Goal: Transaction & Acquisition: Purchase product/service

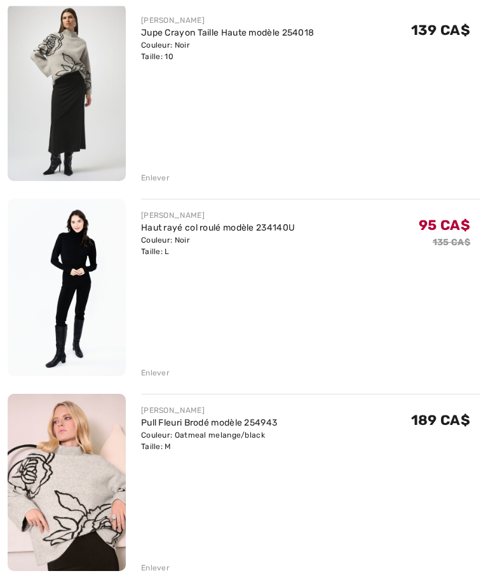
scroll to position [381, 0]
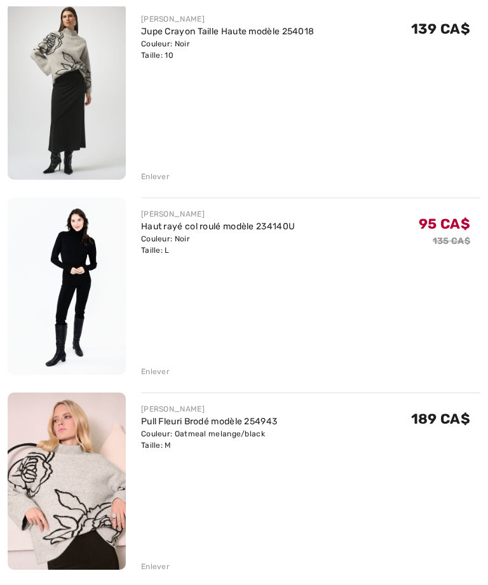
click at [118, 584] on div "Vous n'êtes qu'à 0.00 CA$ de la LIVRAISON GRATUITE! Continuer à magasiner > Fél…" at bounding box center [244, 147] width 473 height 881
click at [154, 566] on div "Enlever" at bounding box center [155, 566] width 29 height 11
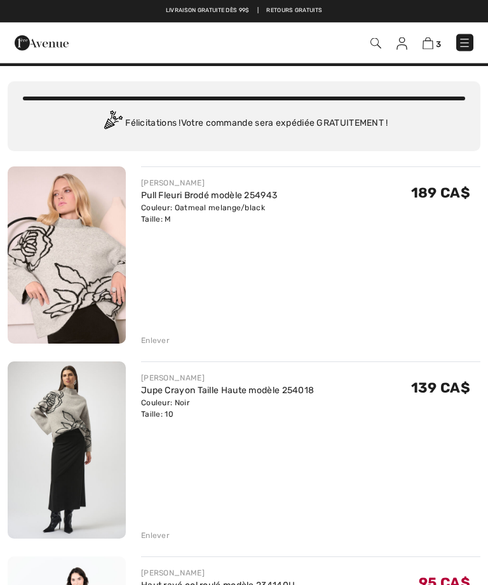
scroll to position [0, 0]
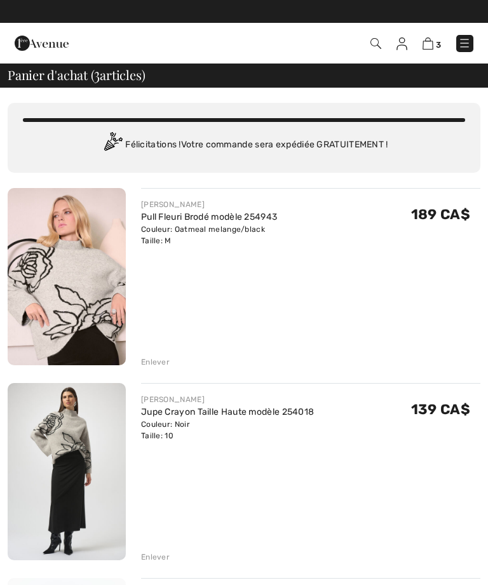
click at [469, 43] on img at bounding box center [464, 43] width 13 height 13
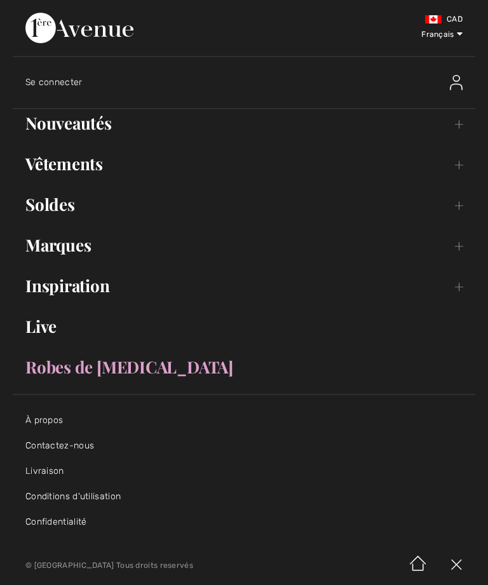
click at [462, 124] on link "Nouveautés Toggle submenu" at bounding box center [244, 123] width 463 height 28
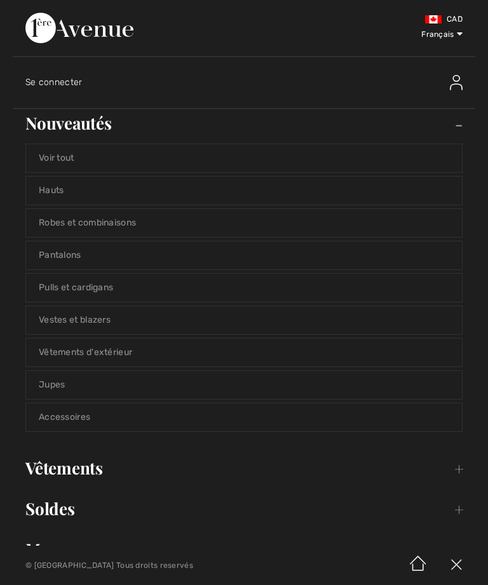
click at [408, 322] on link "Vestes et blazers" at bounding box center [244, 320] width 436 height 28
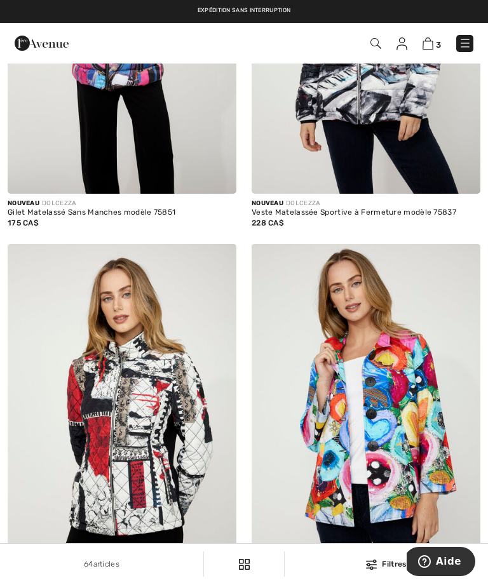
scroll to position [6196, 0]
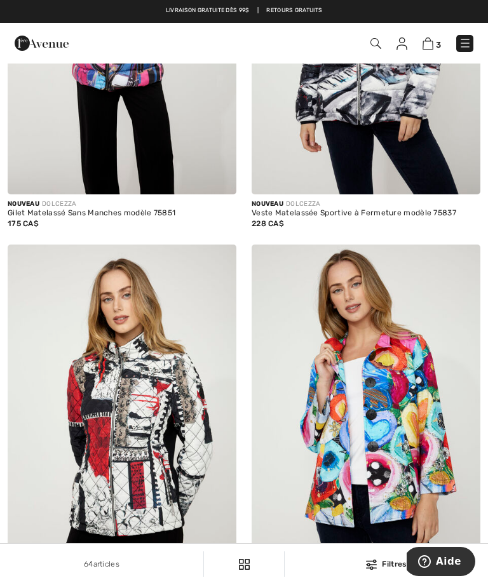
click at [376, 564] on img at bounding box center [371, 565] width 11 height 10
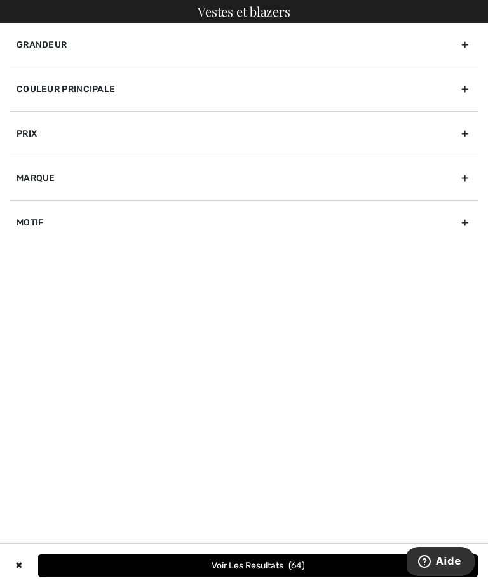
click at [475, 183] on div "Marque" at bounding box center [244, 178] width 468 height 44
click at [31, 217] on label "[PERSON_NAME]" at bounding box center [248, 219] width 462 height 11
click at [26, 217] on input"] "[PERSON_NAME]" at bounding box center [22, 220] width 10 height 10
checkbox input"] "true"
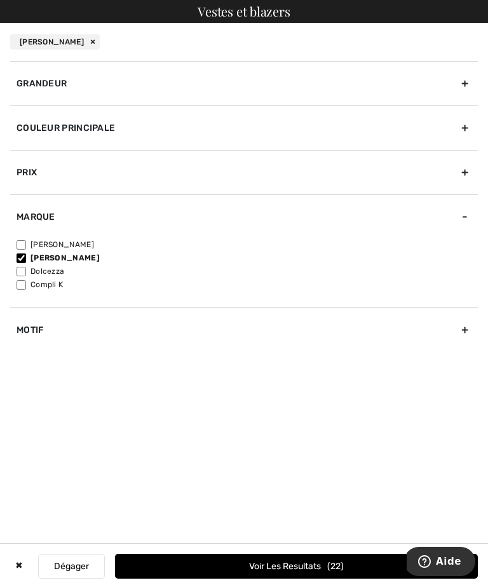
click at [21, 244] on input"] "[PERSON_NAME]" at bounding box center [22, 245] width 10 height 10
checkbox input"] "true"
click at [20, 258] on input"] "[PERSON_NAME]" at bounding box center [22, 259] width 10 height 10
checkbox input"] "false"
click at [304, 576] on button "Voir les resultats 20" at bounding box center [296, 566] width 363 height 25
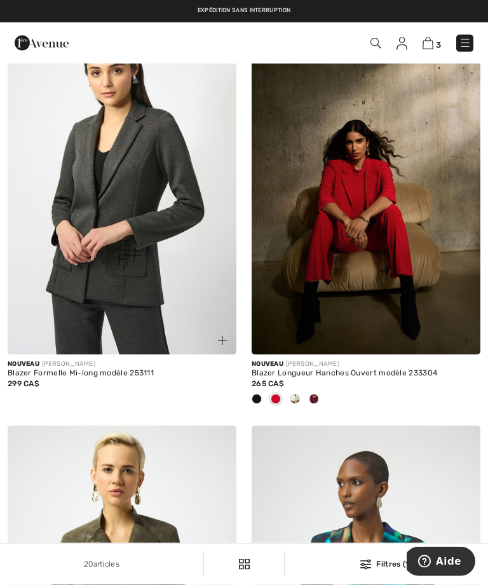
scroll to position [3458, 0]
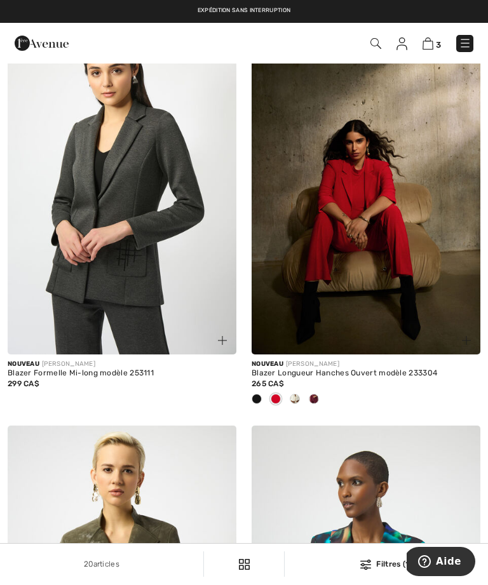
click at [317, 404] on span at bounding box center [314, 399] width 10 height 10
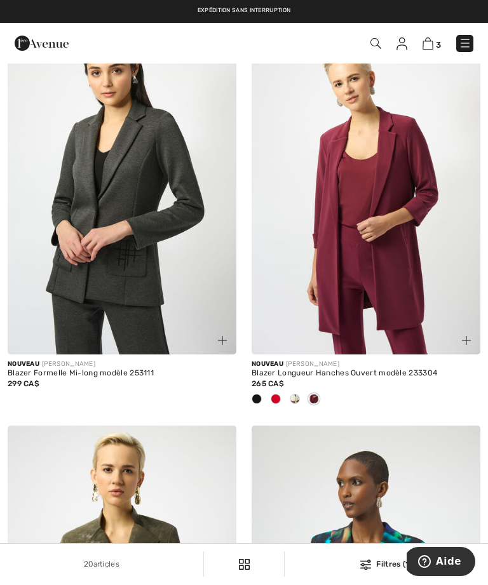
click at [392, 268] on img at bounding box center [366, 182] width 229 height 343
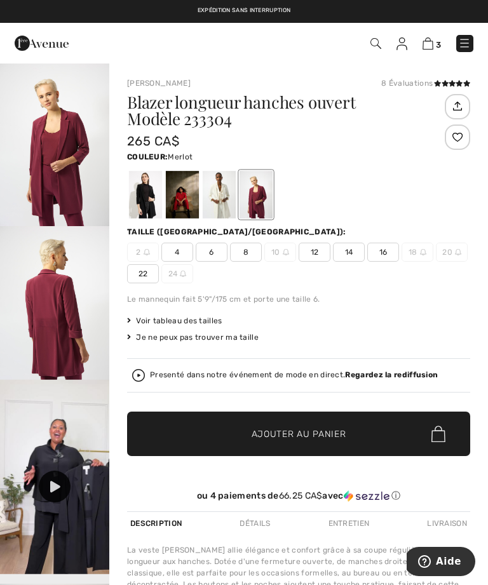
click at [322, 254] on span "12" at bounding box center [315, 252] width 32 height 19
click at [340, 446] on span "✔ Ajouté au panier Ajouter au panier" at bounding box center [298, 434] width 343 height 44
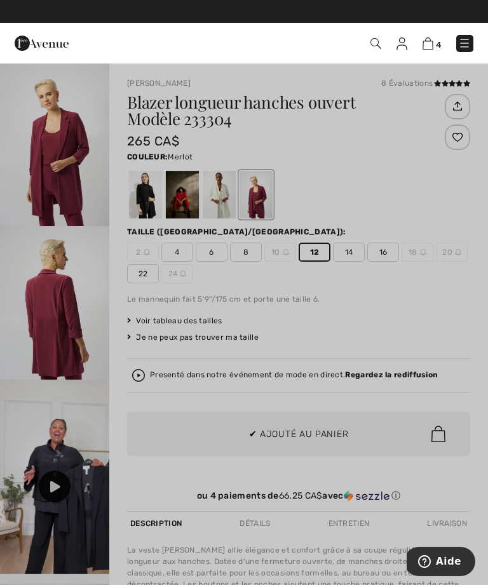
click at [441, 326] on div at bounding box center [244, 292] width 488 height 585
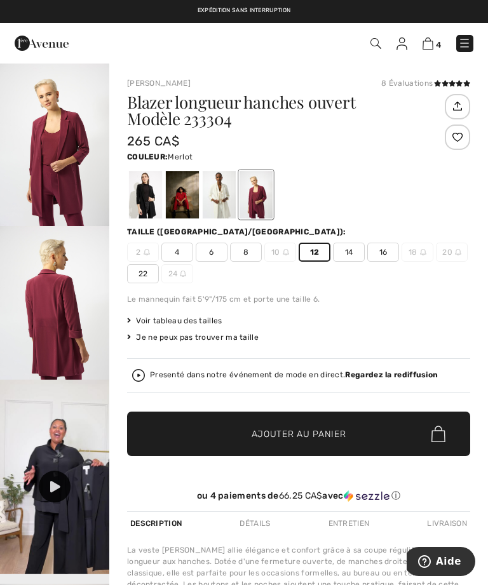
click at [465, 43] on img at bounding box center [464, 43] width 13 height 13
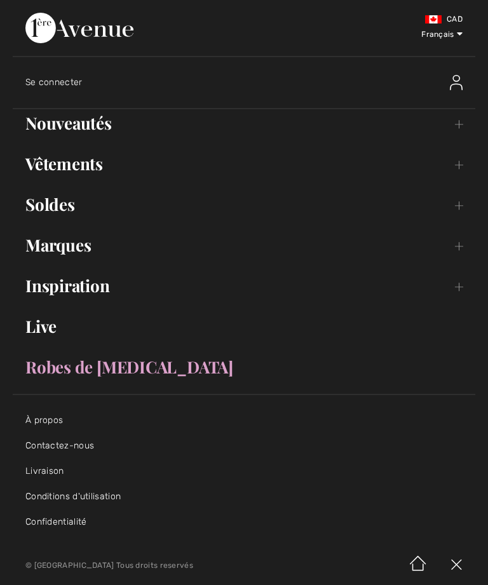
click at [465, 167] on link "Vêtements Toggle submenu" at bounding box center [244, 164] width 463 height 28
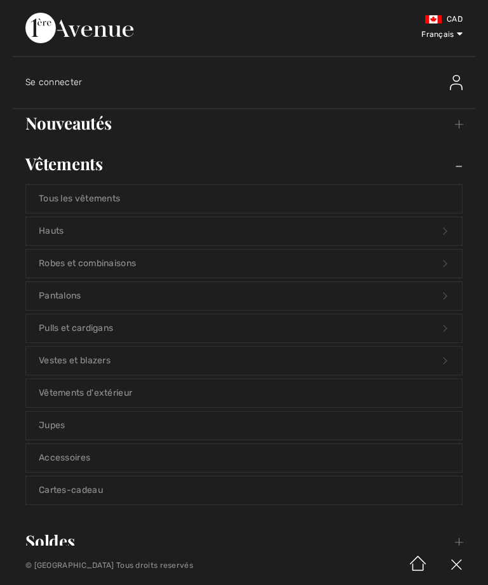
click at [463, 130] on link "Nouveautés Toggle submenu" at bounding box center [244, 123] width 463 height 28
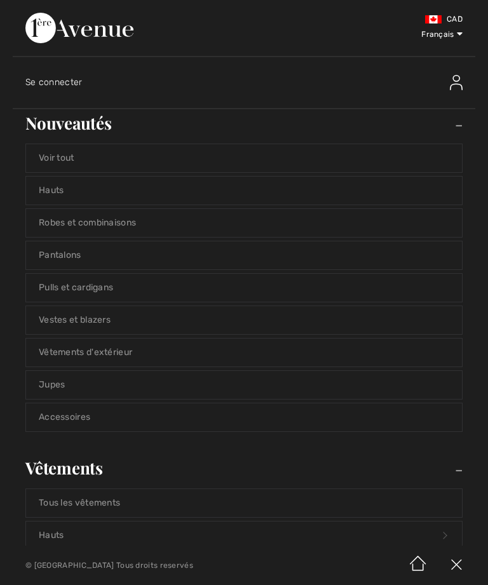
click at [337, 261] on link "Pantalons" at bounding box center [244, 256] width 436 height 28
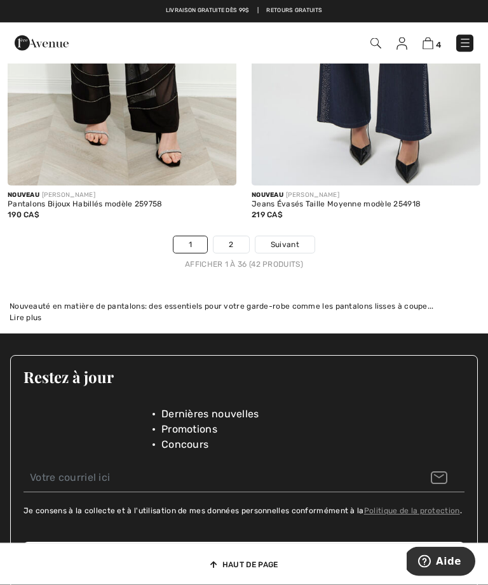
scroll to position [7389, 0]
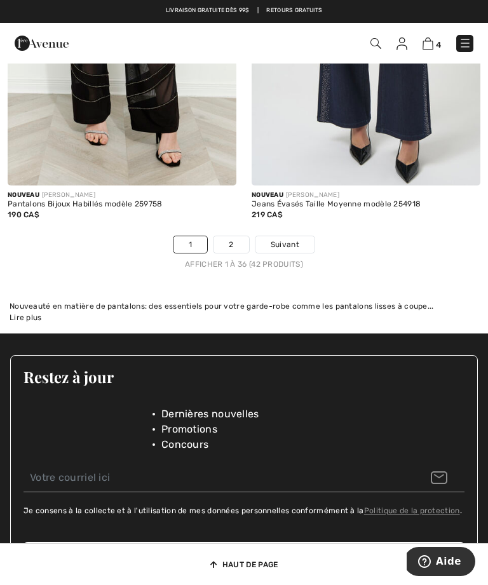
click at [294, 250] on span "Suivant" at bounding box center [285, 244] width 29 height 11
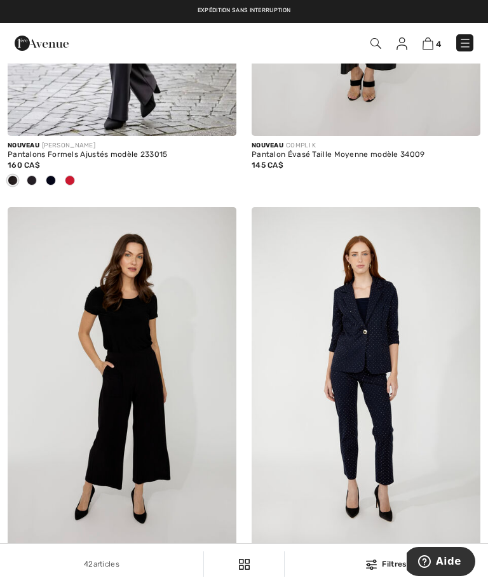
scroll to position [322, 0]
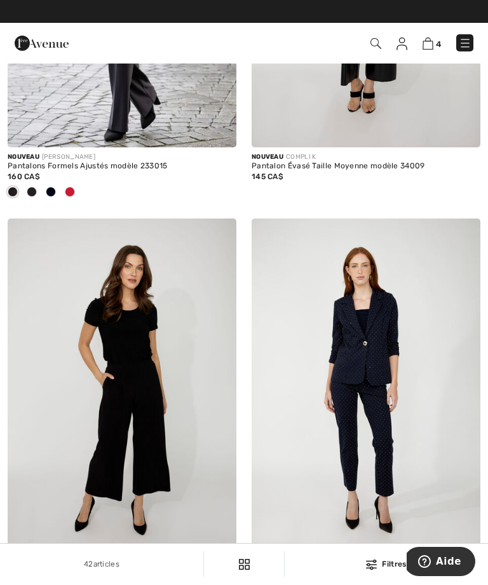
click at [470, 46] on img at bounding box center [465, 43] width 13 height 13
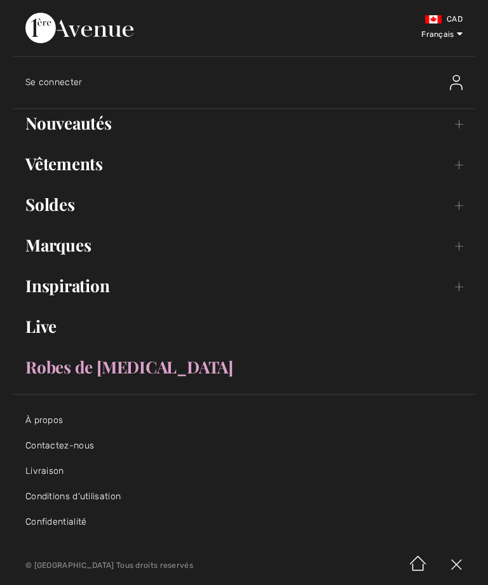
click at [53, 174] on link "Vêtements Toggle submenu" at bounding box center [244, 164] width 463 height 28
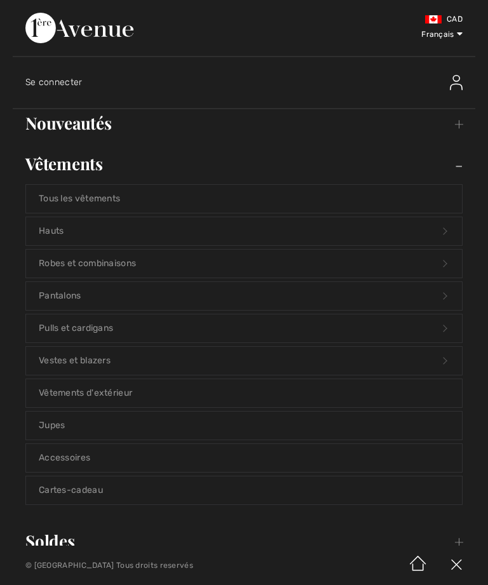
click at [44, 301] on link "Pantalons Open submenu" at bounding box center [244, 296] width 436 height 28
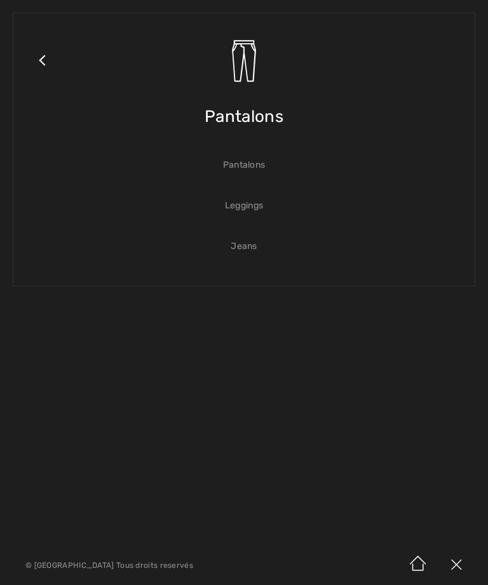
click at [233, 167] on link "Pantalons" at bounding box center [244, 165] width 436 height 28
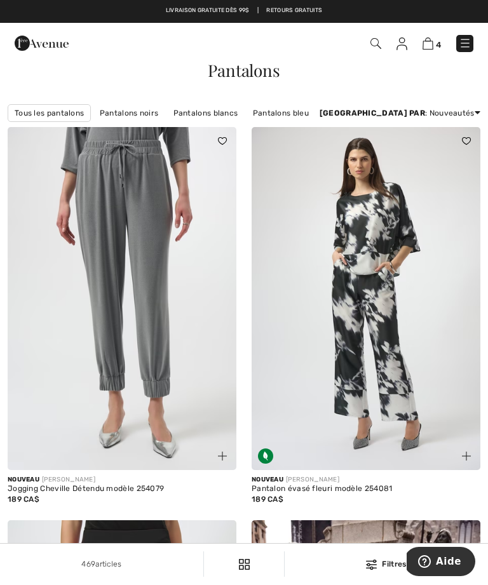
click at [346, 121] on link "Pantalons Joseph Ribkoff" at bounding box center [404, 113] width 116 height 17
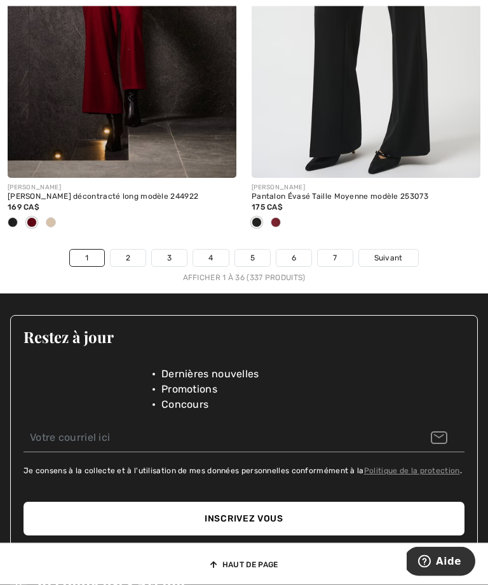
scroll to position [7481, 0]
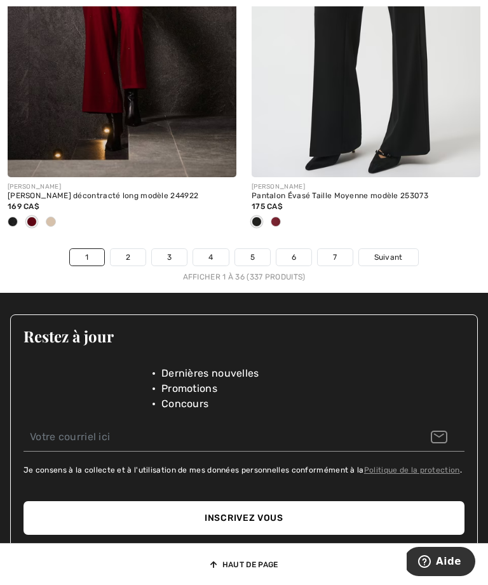
click link "2"
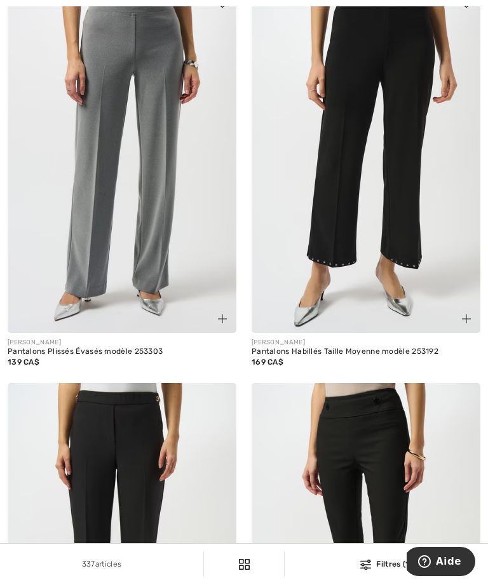
scroll to position [137, 0]
click at [366, 567] on img at bounding box center [365, 565] width 11 height 10
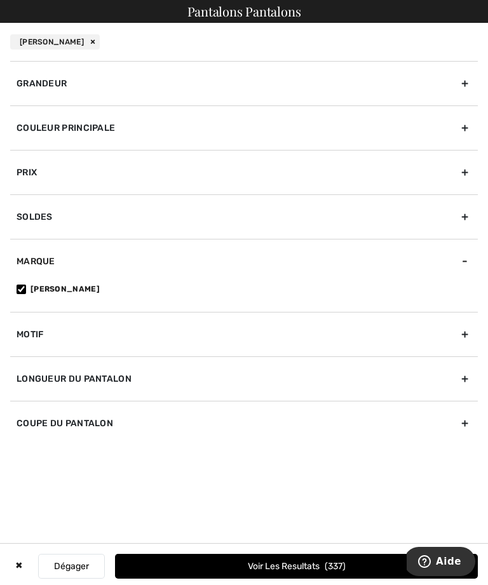
click at [467, 131] on div "Couleur Principale" at bounding box center [244, 128] width 468 height 44
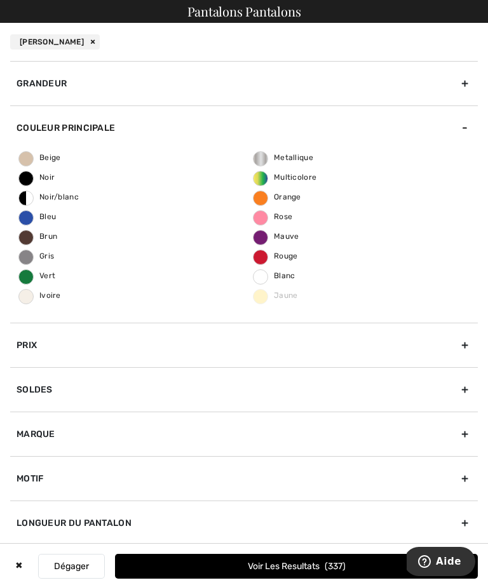
click at [284, 254] on span "Rouge" at bounding box center [276, 256] width 44 height 9
click at [0, 0] on input "Rouge" at bounding box center [0, 0] width 0 height 0
click at [316, 577] on button "Voir les resultats 15" at bounding box center [296, 566] width 363 height 25
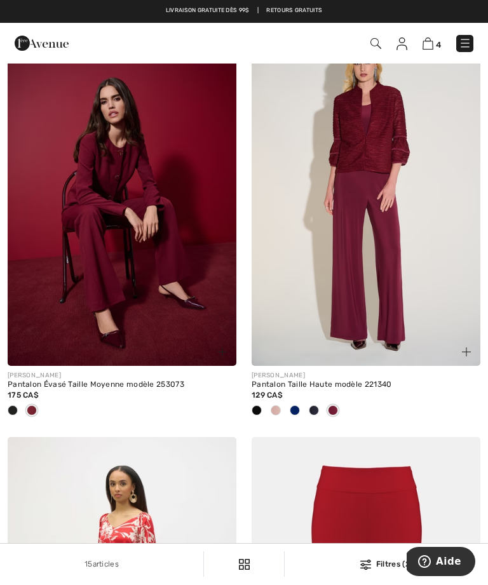
scroll to position [1358, 0]
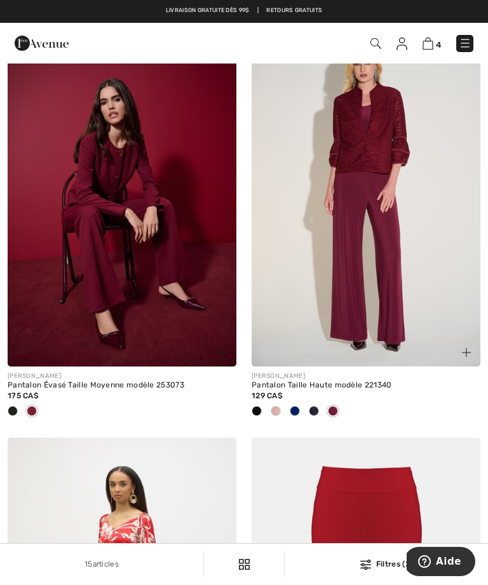
click at [380, 357] on img at bounding box center [366, 195] width 229 height 343
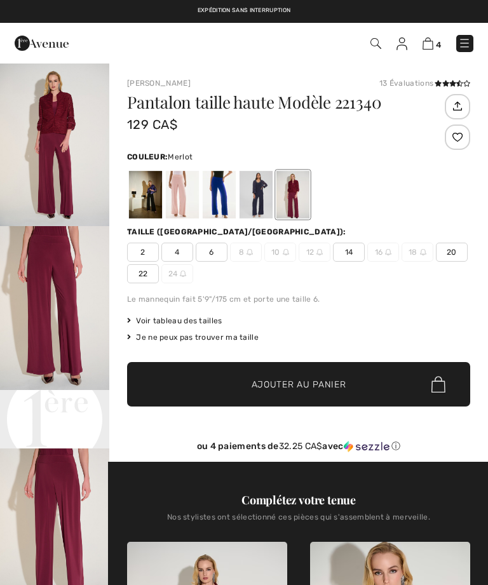
click at [350, 258] on span "14" at bounding box center [349, 252] width 32 height 19
click at [303, 389] on span "Ajouter au panier" at bounding box center [299, 384] width 95 height 13
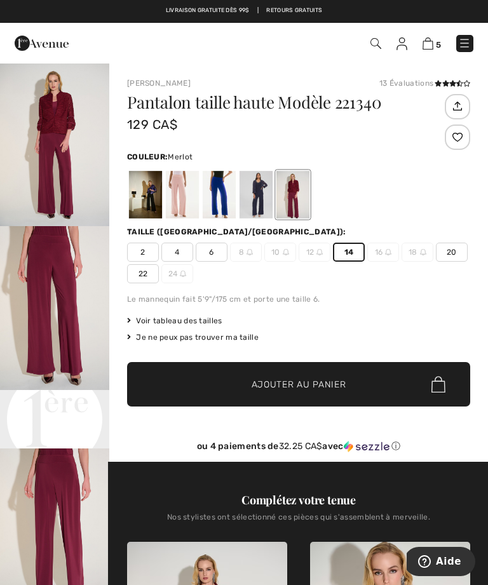
click at [462, 48] on img at bounding box center [464, 43] width 13 height 13
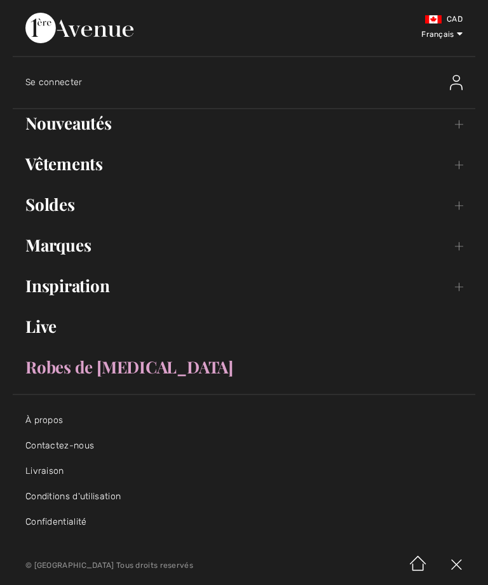
click at [93, 167] on link "Vêtements Toggle submenu" at bounding box center [244, 164] width 463 height 28
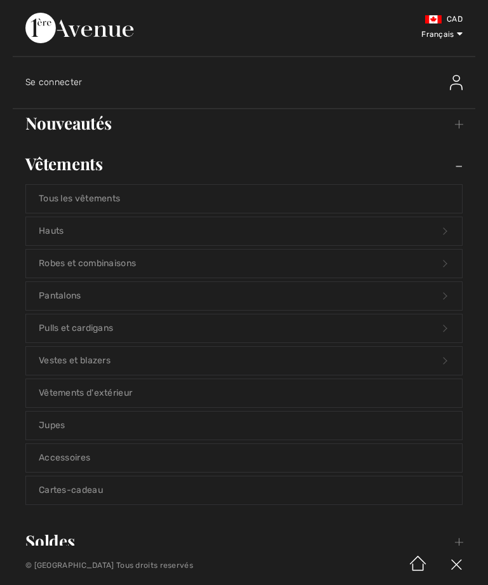
click at [208, 238] on link "Hauts Open submenu" at bounding box center [244, 231] width 436 height 28
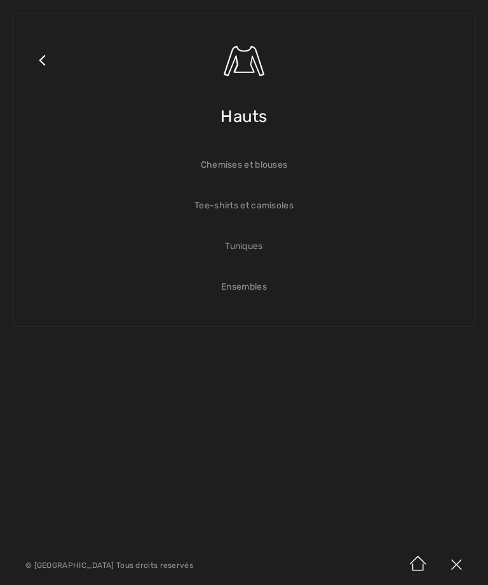
click at [264, 169] on link "Chemises et blouses" at bounding box center [244, 165] width 436 height 28
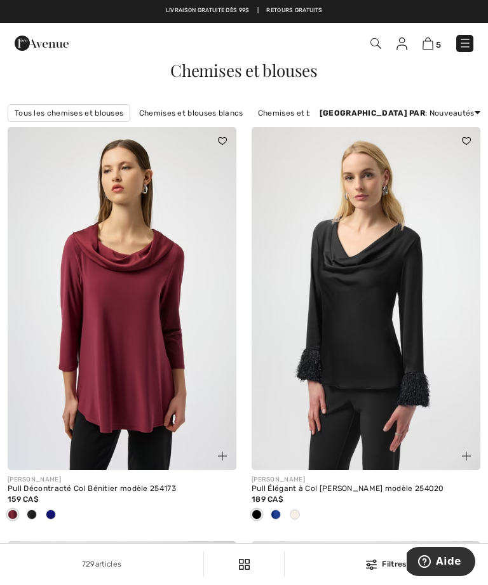
click at [375, 564] on img at bounding box center [371, 565] width 11 height 10
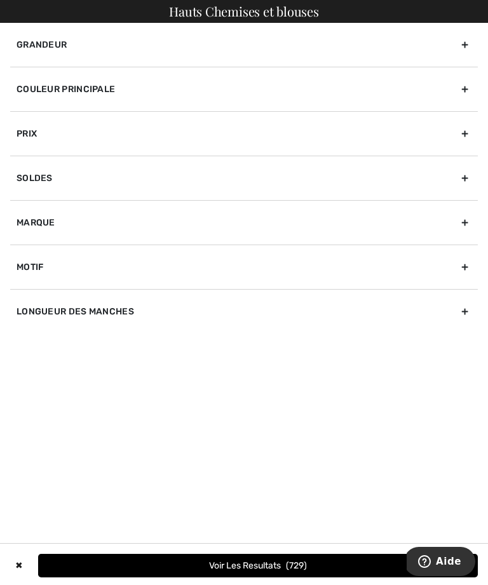
click at [469, 92] on div "Couleur Principale" at bounding box center [244, 89] width 468 height 44
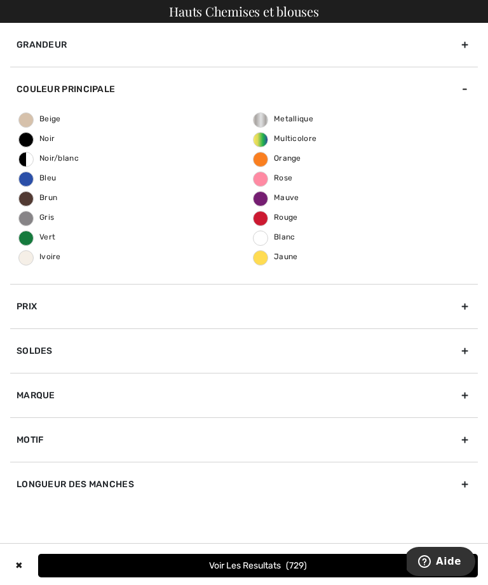
click at [32, 260] on span "Ivoire" at bounding box center [40, 256] width 42 height 9
click at [0, 0] on input "Ivoire" at bounding box center [0, 0] width 0 height 0
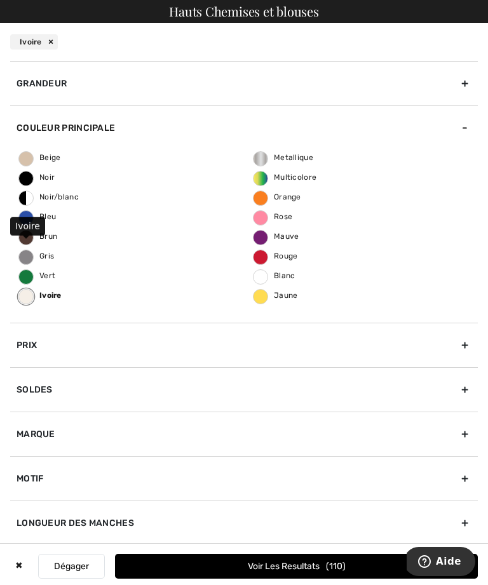
click at [333, 570] on span "110" at bounding box center [336, 566] width 20 height 11
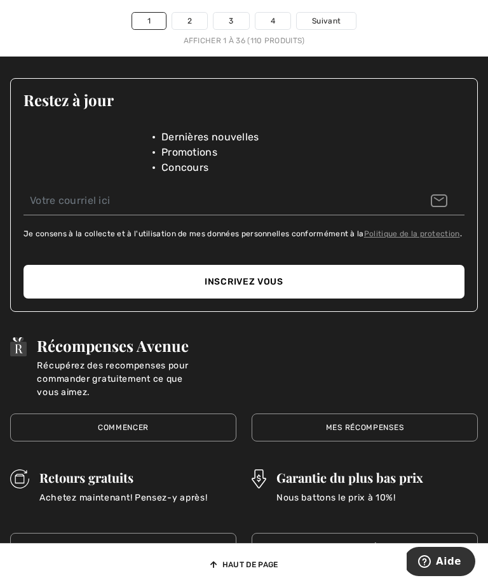
scroll to position [7764, 0]
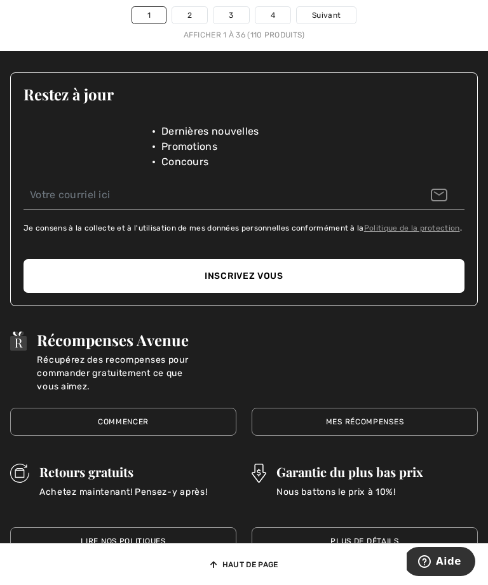
click at [191, 24] on link "2" at bounding box center [189, 15] width 35 height 17
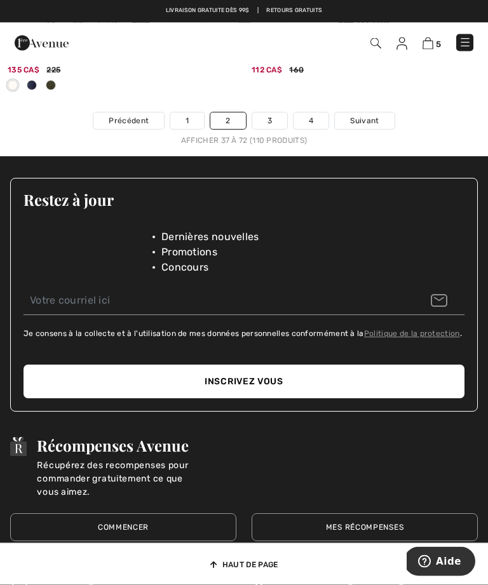
scroll to position [7698, 0]
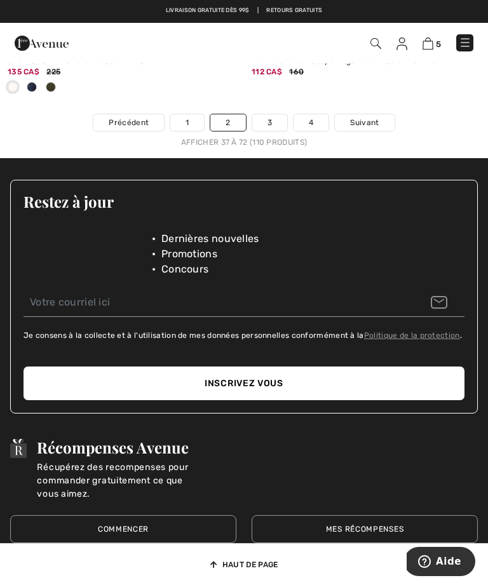
click at [274, 131] on link "3" at bounding box center [269, 122] width 35 height 17
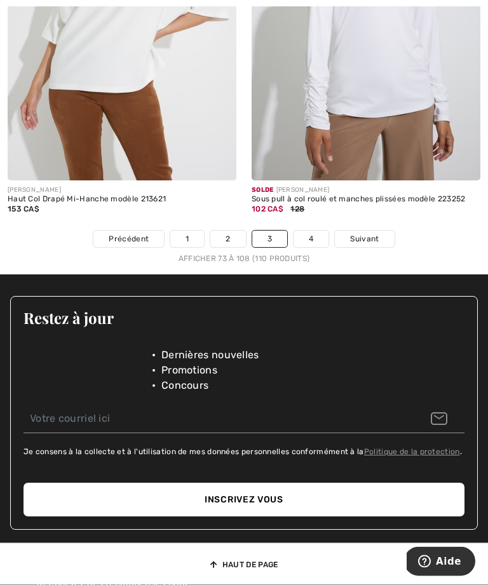
scroll to position [7578, 0]
click at [311, 247] on link "4" at bounding box center [311, 239] width 35 height 17
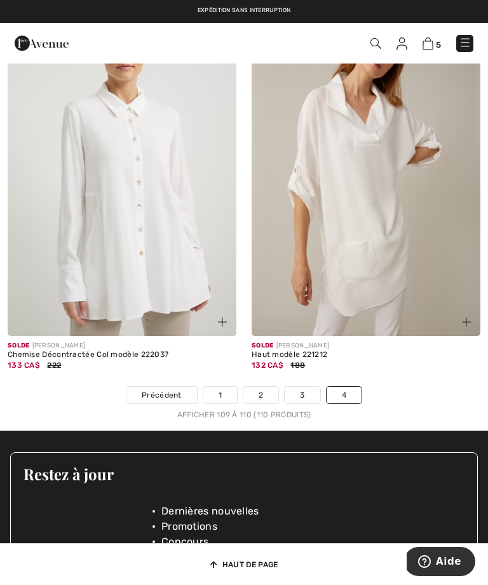
scroll to position [121, 0]
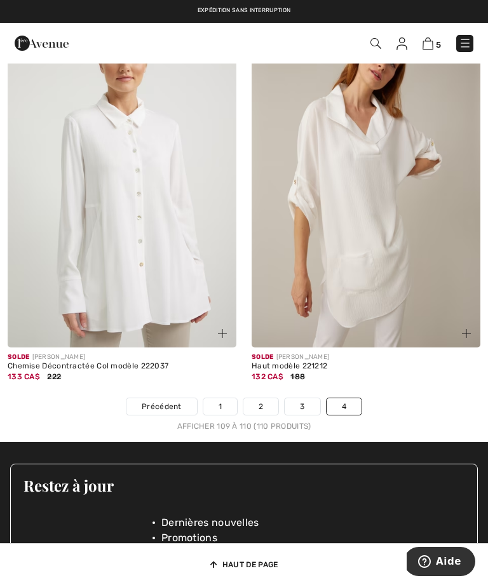
click at [465, 48] on img at bounding box center [465, 43] width 13 height 13
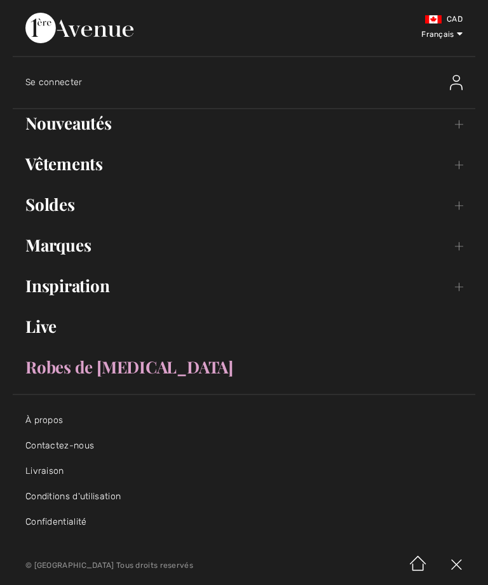
click at [62, 137] on link "Nouveautés Toggle submenu" at bounding box center [244, 123] width 463 height 28
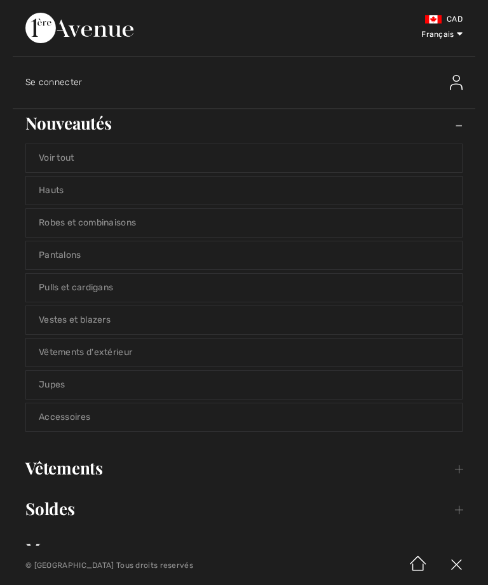
click at [44, 386] on link "Jupes" at bounding box center [244, 385] width 436 height 28
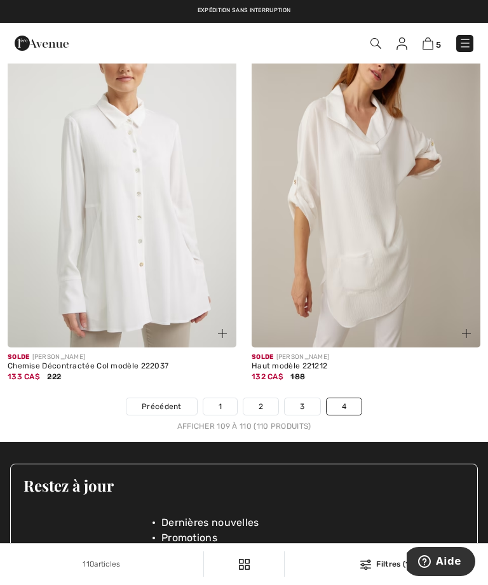
click at [472, 36] on link at bounding box center [464, 43] width 17 height 17
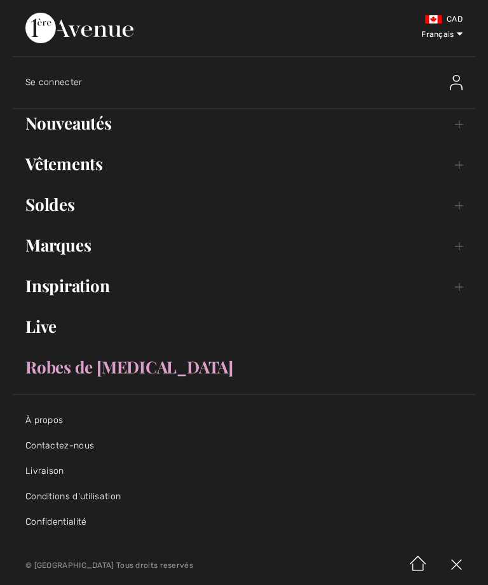
click at [465, 170] on link "Vêtements Toggle submenu" at bounding box center [244, 164] width 463 height 28
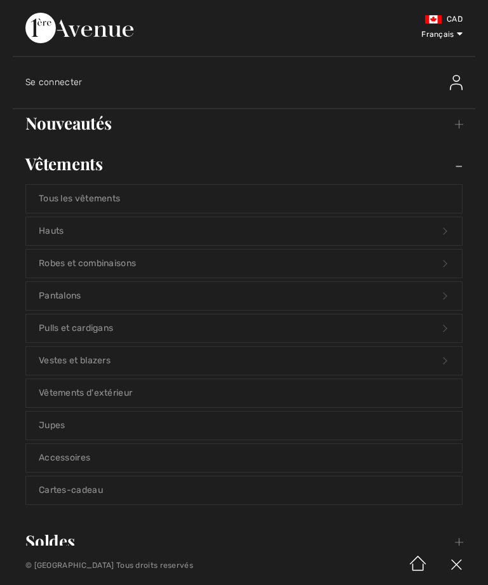
click at [266, 429] on link "Jupes" at bounding box center [244, 426] width 436 height 28
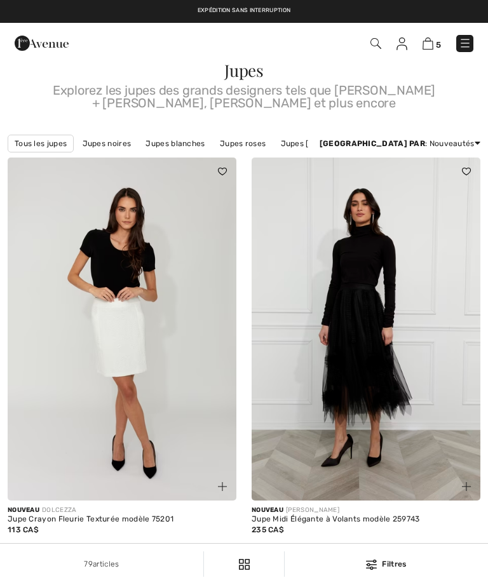
click at [392, 573] on div "79 articles Filtres ✖ Dégager Voir les resultats 79" at bounding box center [244, 564] width 488 height 41
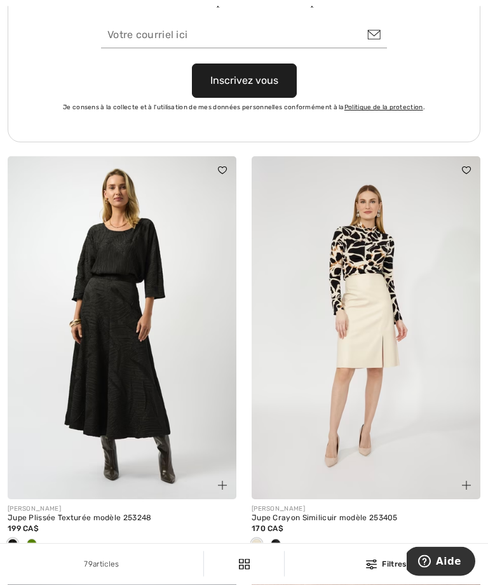
scroll to position [5117, 0]
click at [373, 360] on img at bounding box center [366, 327] width 229 height 343
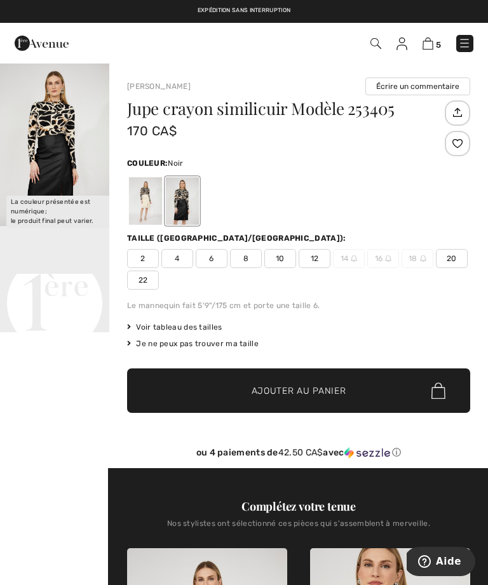
click at [324, 402] on span "✔ Ajouté au panier Ajouter au panier" at bounding box center [298, 391] width 343 height 44
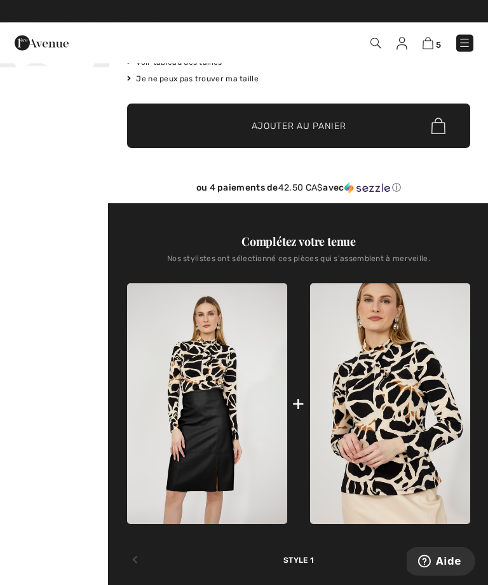
scroll to position [273, 0]
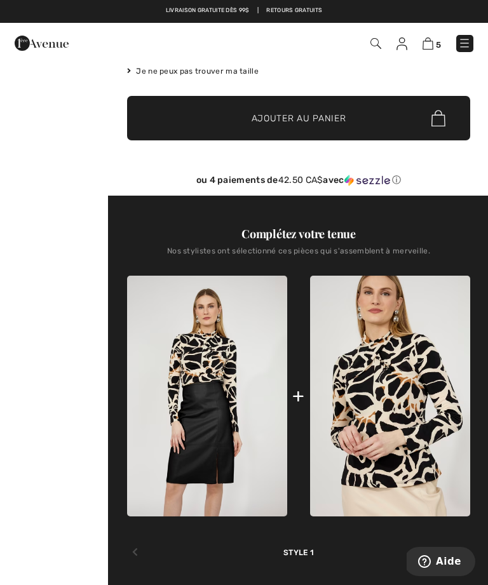
click at [395, 404] on img at bounding box center [390, 396] width 160 height 241
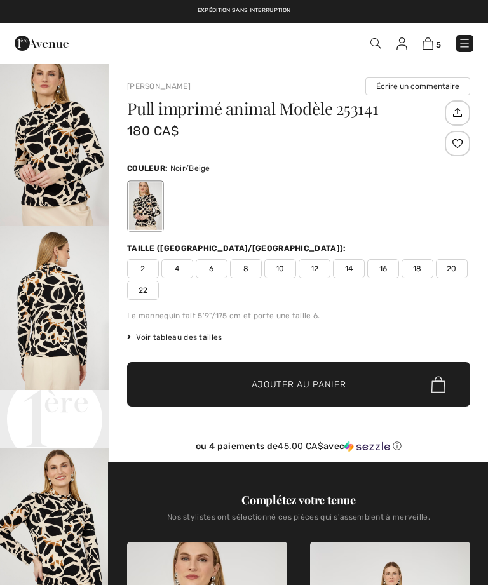
click at [315, 275] on span "12" at bounding box center [315, 268] width 32 height 19
click at [317, 271] on span "12" at bounding box center [315, 268] width 32 height 19
click at [327, 392] on span "✔ Ajouté au panier Ajouter au panier" at bounding box center [298, 384] width 343 height 44
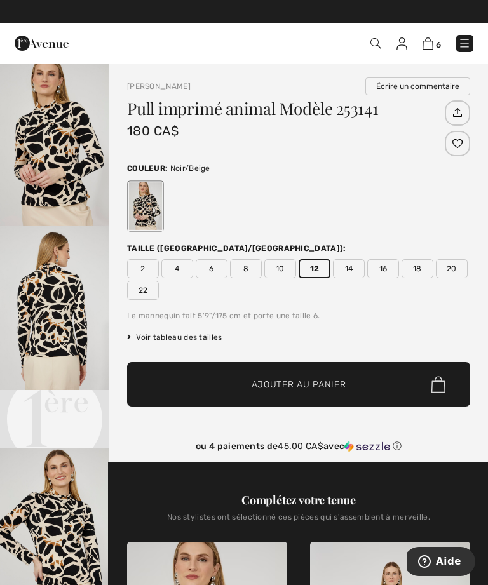
click at [420, 321] on div "Le mannequin fait 5'9"/175 cm et porte une taille 6." at bounding box center [298, 315] width 343 height 11
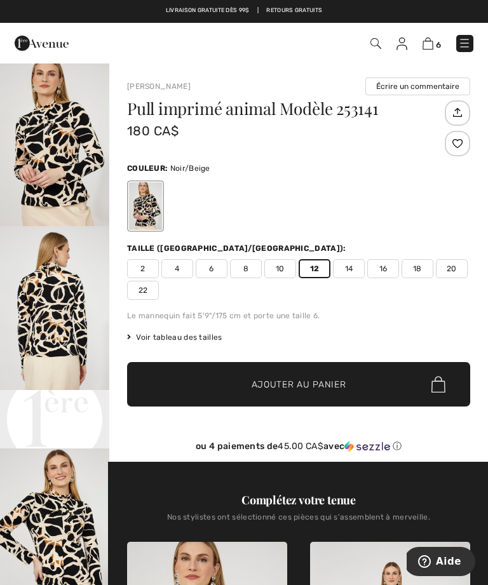
click at [432, 44] on img at bounding box center [428, 44] width 11 height 12
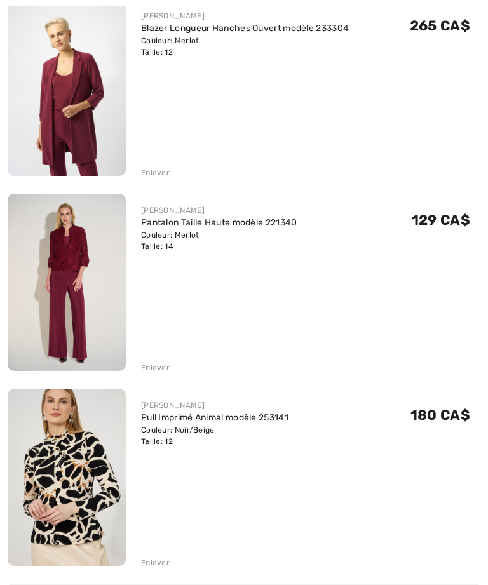
scroll to position [854, 0]
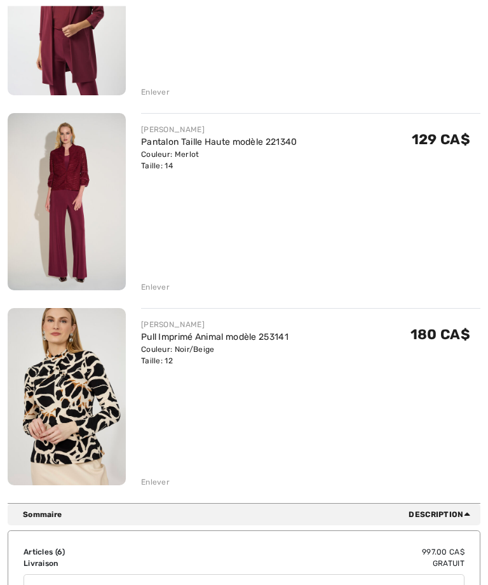
click at [63, 418] on img at bounding box center [67, 397] width 118 height 177
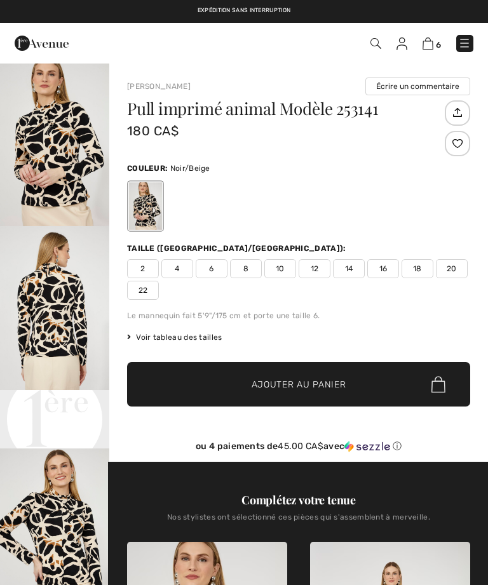
scroll to position [330, 0]
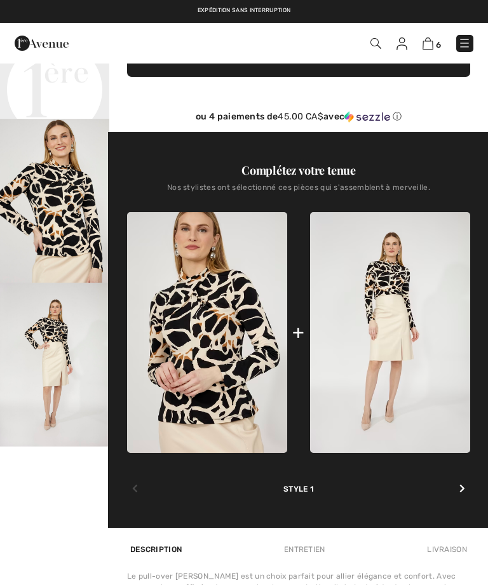
click at [397, 315] on img at bounding box center [390, 332] width 160 height 241
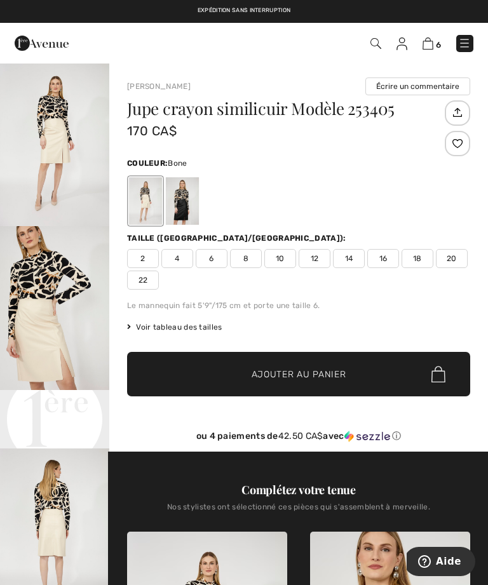
click at [318, 264] on span "12" at bounding box center [315, 258] width 32 height 19
click at [315, 382] on span "✔ Ajouté au panier Ajouter au panier" at bounding box center [298, 374] width 343 height 44
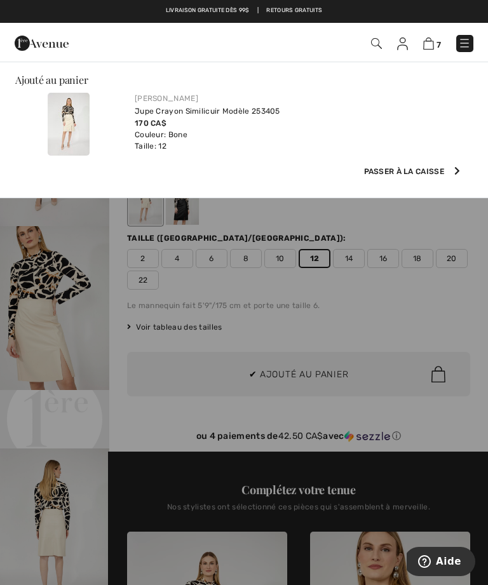
click at [434, 44] on img at bounding box center [428, 44] width 11 height 12
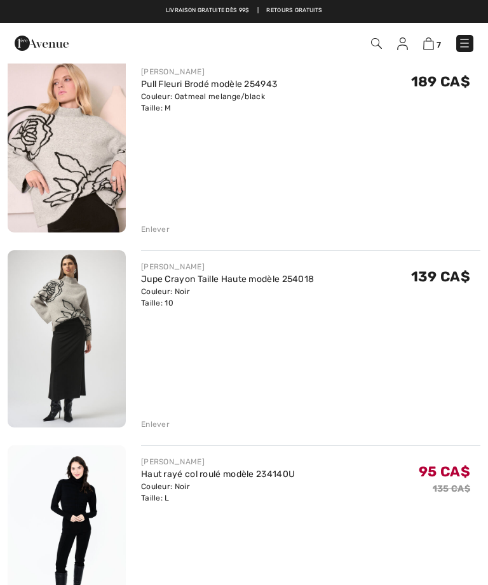
scroll to position [132, 0]
click at [470, 47] on img at bounding box center [464, 43] width 13 height 13
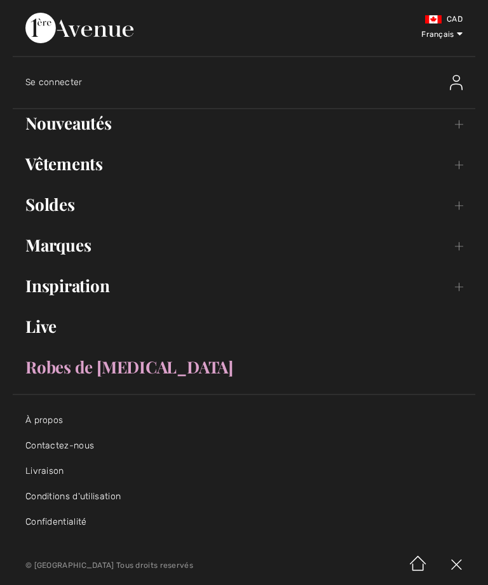
scroll to position [0, 0]
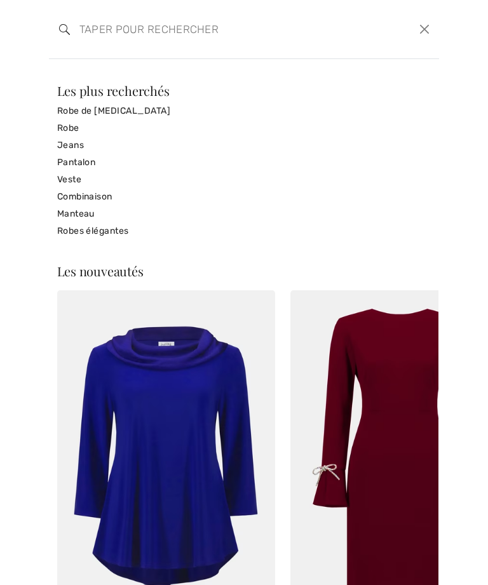
click at [95, 25] on input "search" at bounding box center [204, 29] width 268 height 38
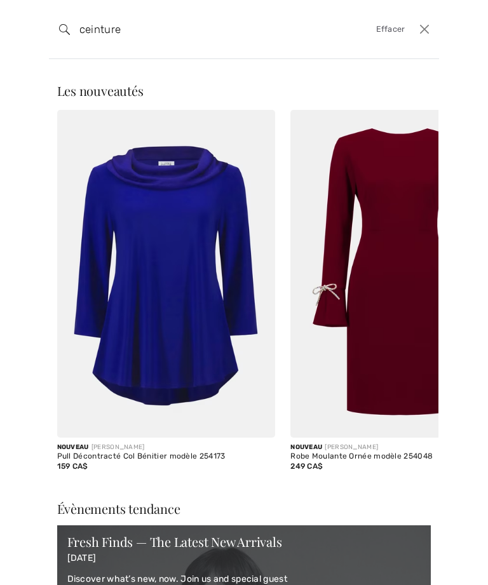
type input "ceinture"
click at [60, 34] on img at bounding box center [64, 29] width 11 height 11
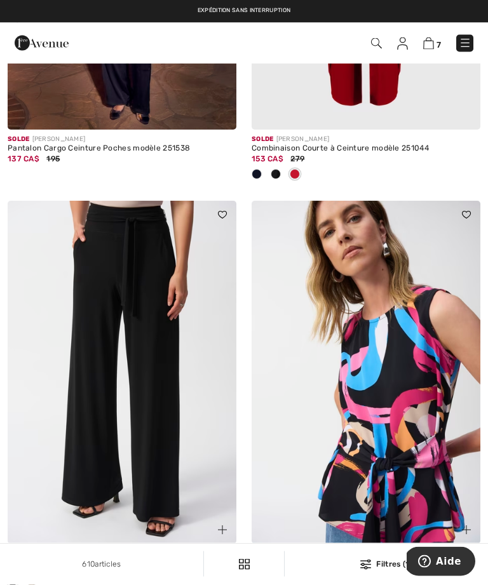
scroll to position [1524, 0]
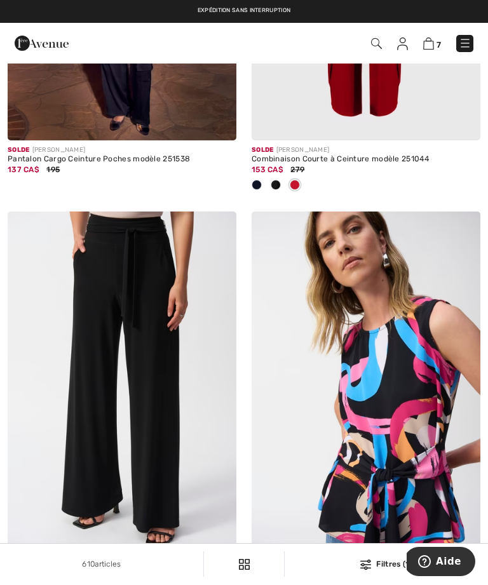
click at [465, 44] on img at bounding box center [465, 43] width 13 height 13
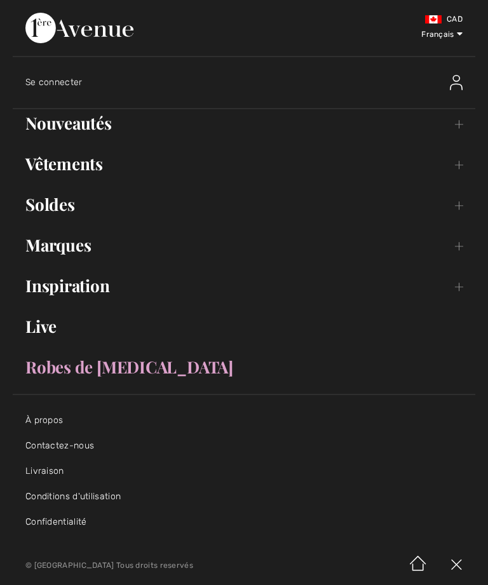
click at [463, 163] on link "Vêtements Toggle submenu" at bounding box center [244, 164] width 463 height 28
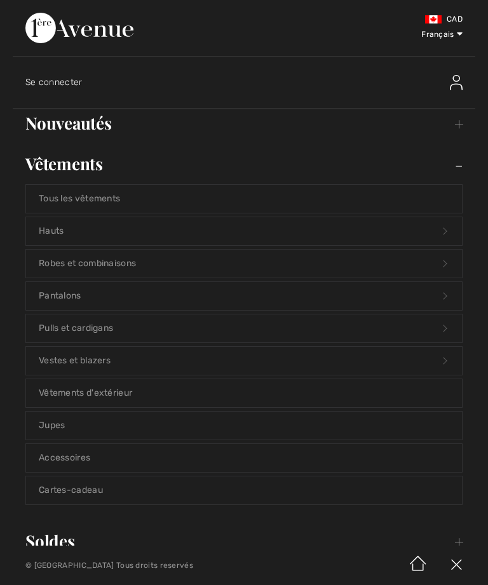
click at [449, 235] on link "Hauts Open submenu" at bounding box center [244, 231] width 436 height 28
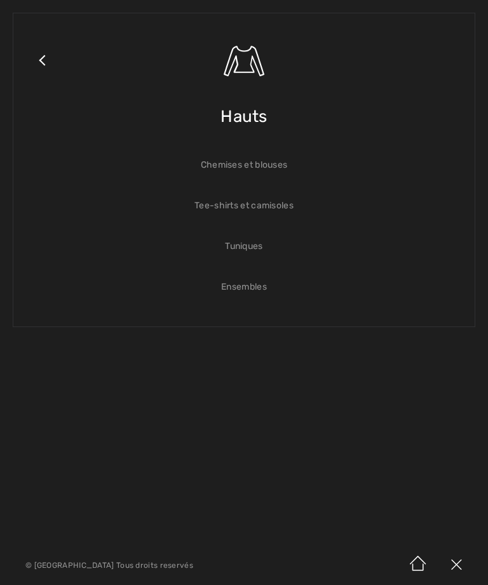
click at [38, 61] on link "Close submenu" at bounding box center [42, 76] width 32 height 100
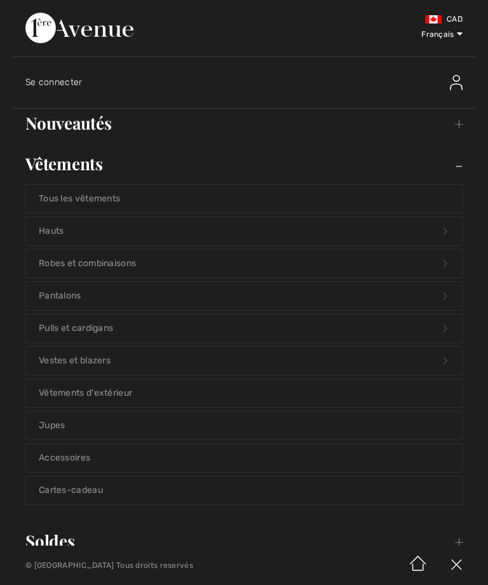
scroll to position [0, 0]
click at [46, 330] on link "Pulls et cardigans Open submenu" at bounding box center [244, 329] width 436 height 28
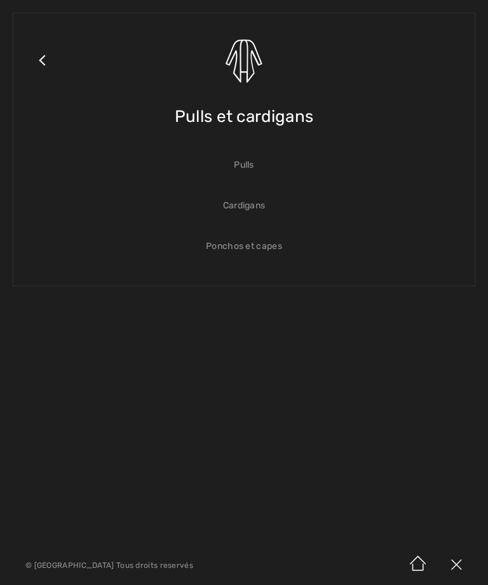
click at [196, 113] on span "Pulls et cardigans" at bounding box center [244, 116] width 139 height 45
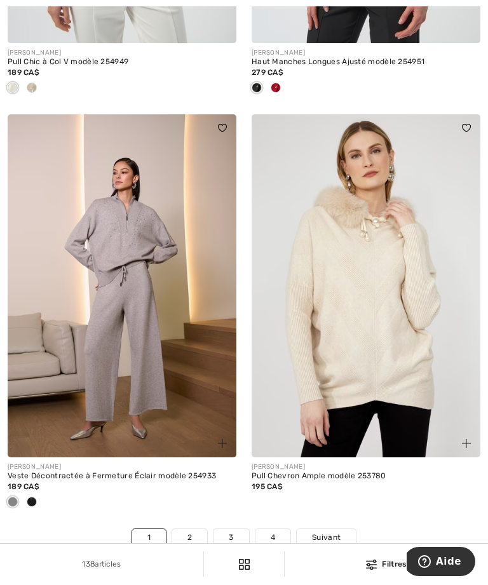
scroll to position [7232, 0]
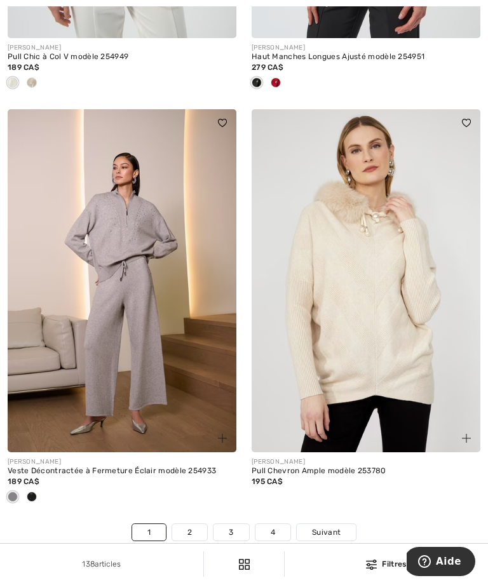
click at [186, 536] on link "2" at bounding box center [189, 532] width 35 height 17
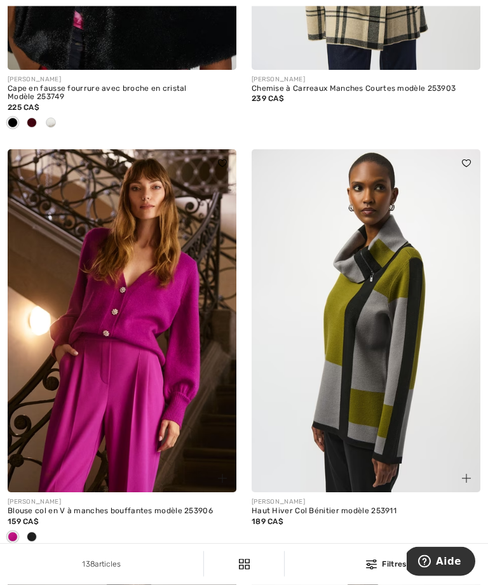
scroll to position [1247, 0]
click at [121, 359] on img at bounding box center [122, 320] width 229 height 343
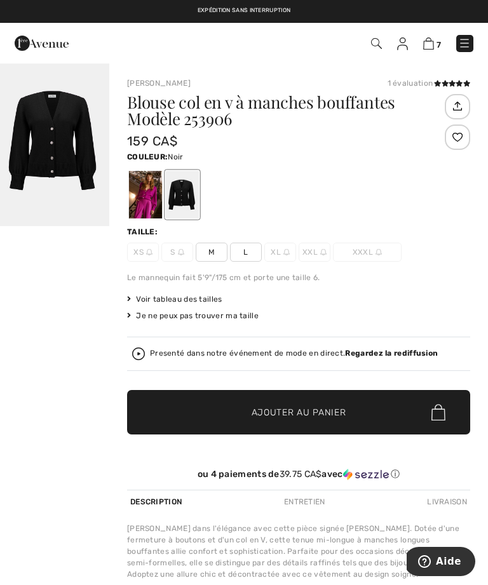
click at [202, 251] on span "M" at bounding box center [212, 252] width 32 height 19
click at [129, 196] on div at bounding box center [145, 195] width 33 height 48
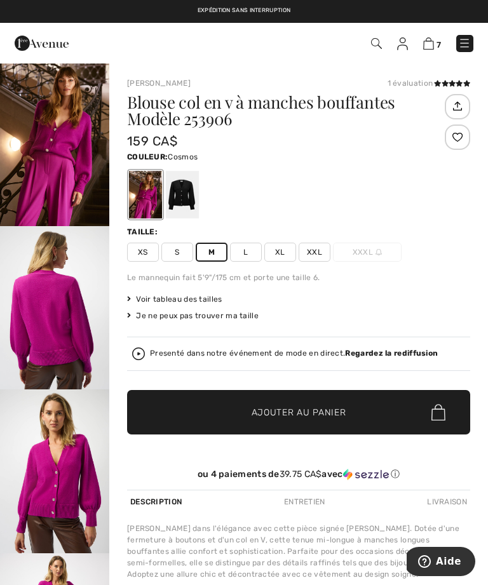
click at [205, 408] on span "✔ Ajouté au panier Ajouter au panier" at bounding box center [298, 412] width 343 height 44
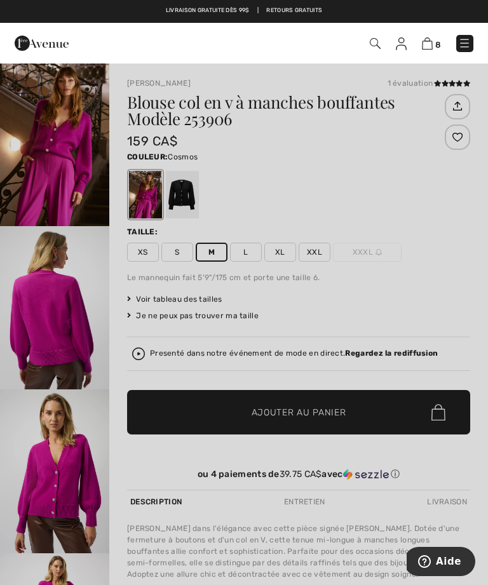
click at [141, 400] on div at bounding box center [244, 292] width 488 height 585
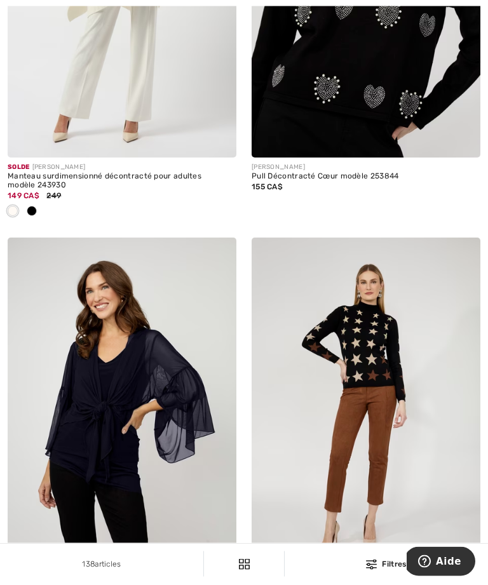
scroll to position [4524, 0]
click at [361, 361] on img at bounding box center [366, 409] width 229 height 343
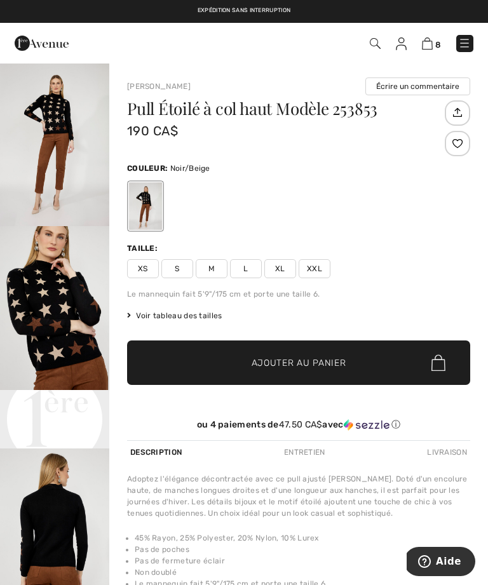
click at [210, 271] on span "M" at bounding box center [212, 268] width 32 height 19
click at [212, 358] on span "✔ Ajouté au panier Ajouter au panier" at bounding box center [298, 363] width 343 height 44
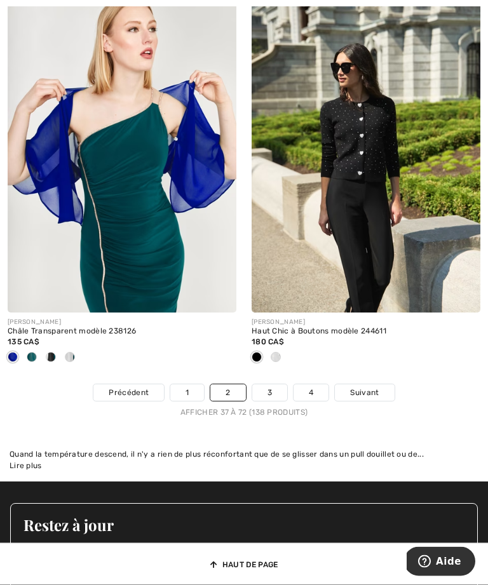
scroll to position [7410, 0]
click at [267, 390] on link "3" at bounding box center [269, 393] width 35 height 17
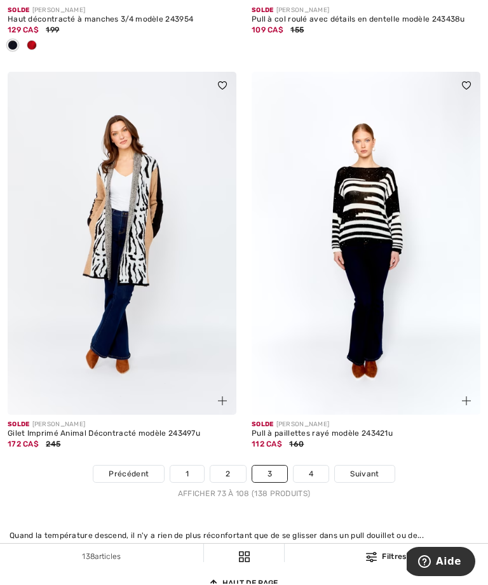
scroll to position [7221, 0]
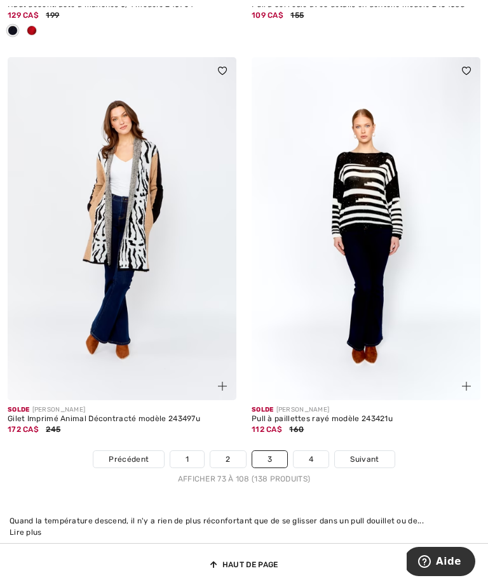
click at [310, 468] on link "4" at bounding box center [311, 459] width 35 height 17
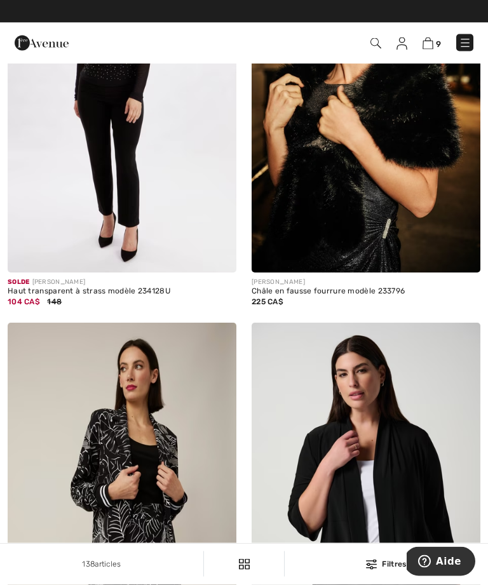
scroll to position [5749, 0]
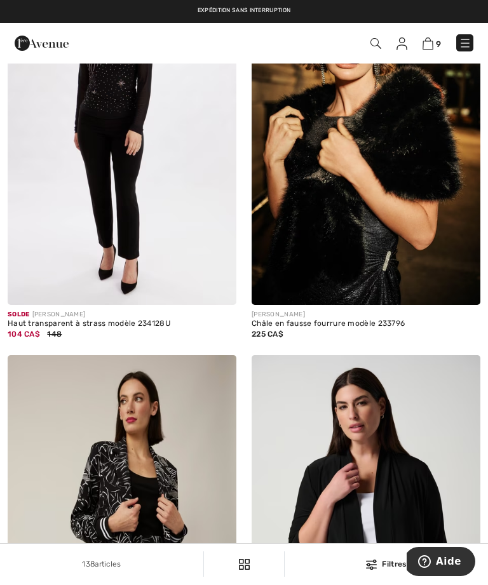
click at [432, 46] on img at bounding box center [428, 44] width 11 height 12
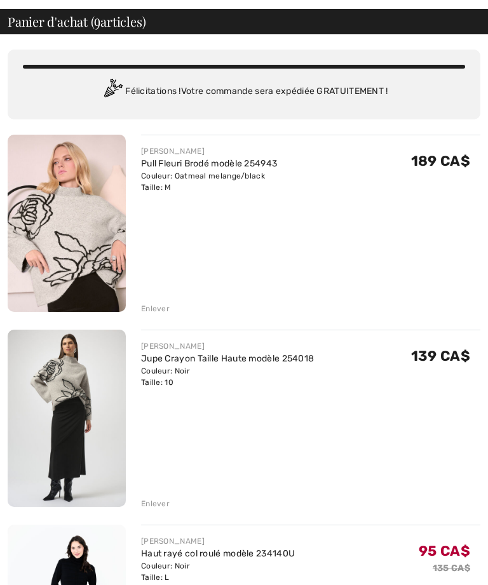
scroll to position [53, 0]
